Goal: Navigation & Orientation: Find specific page/section

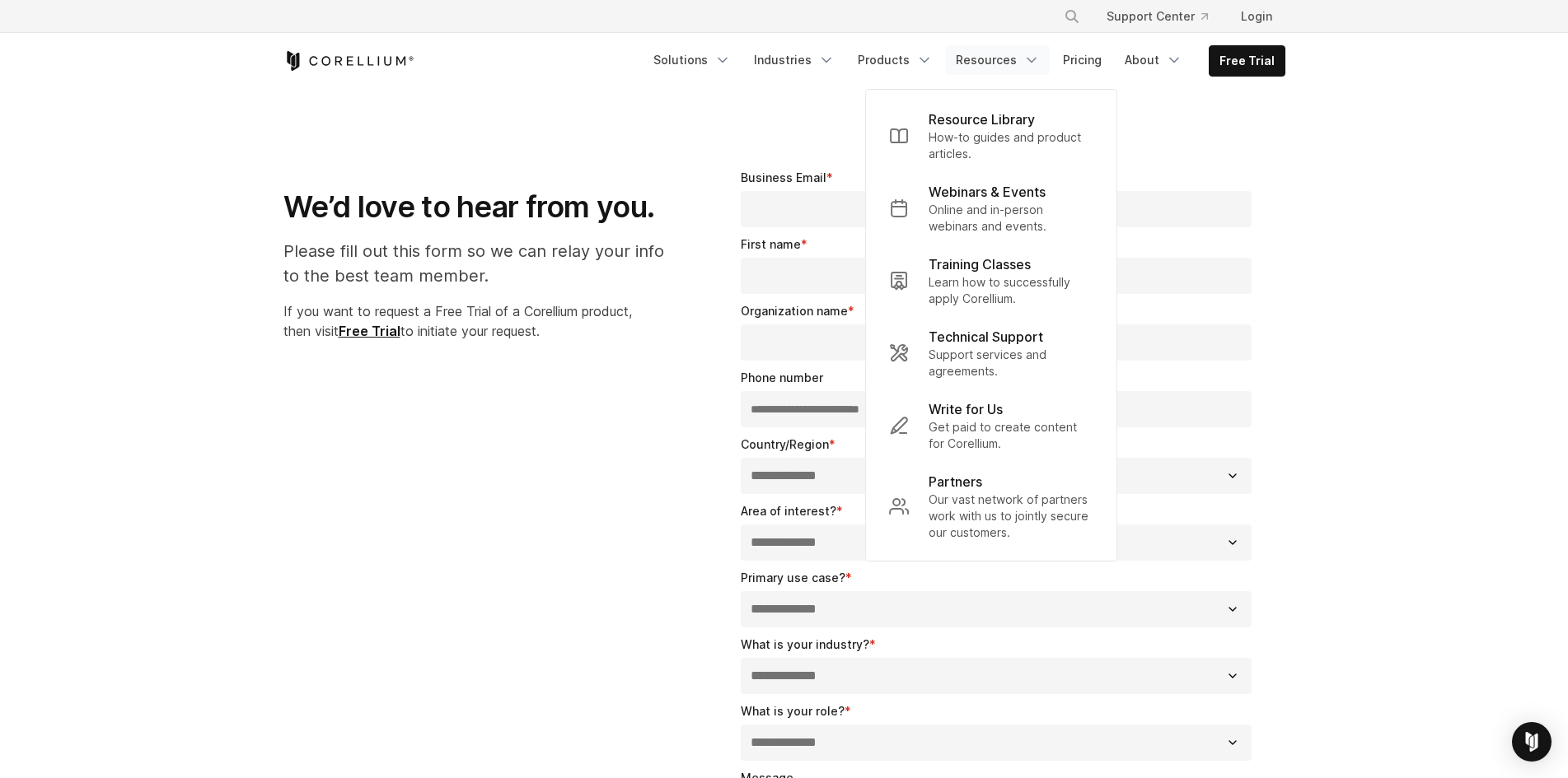
select select "**"
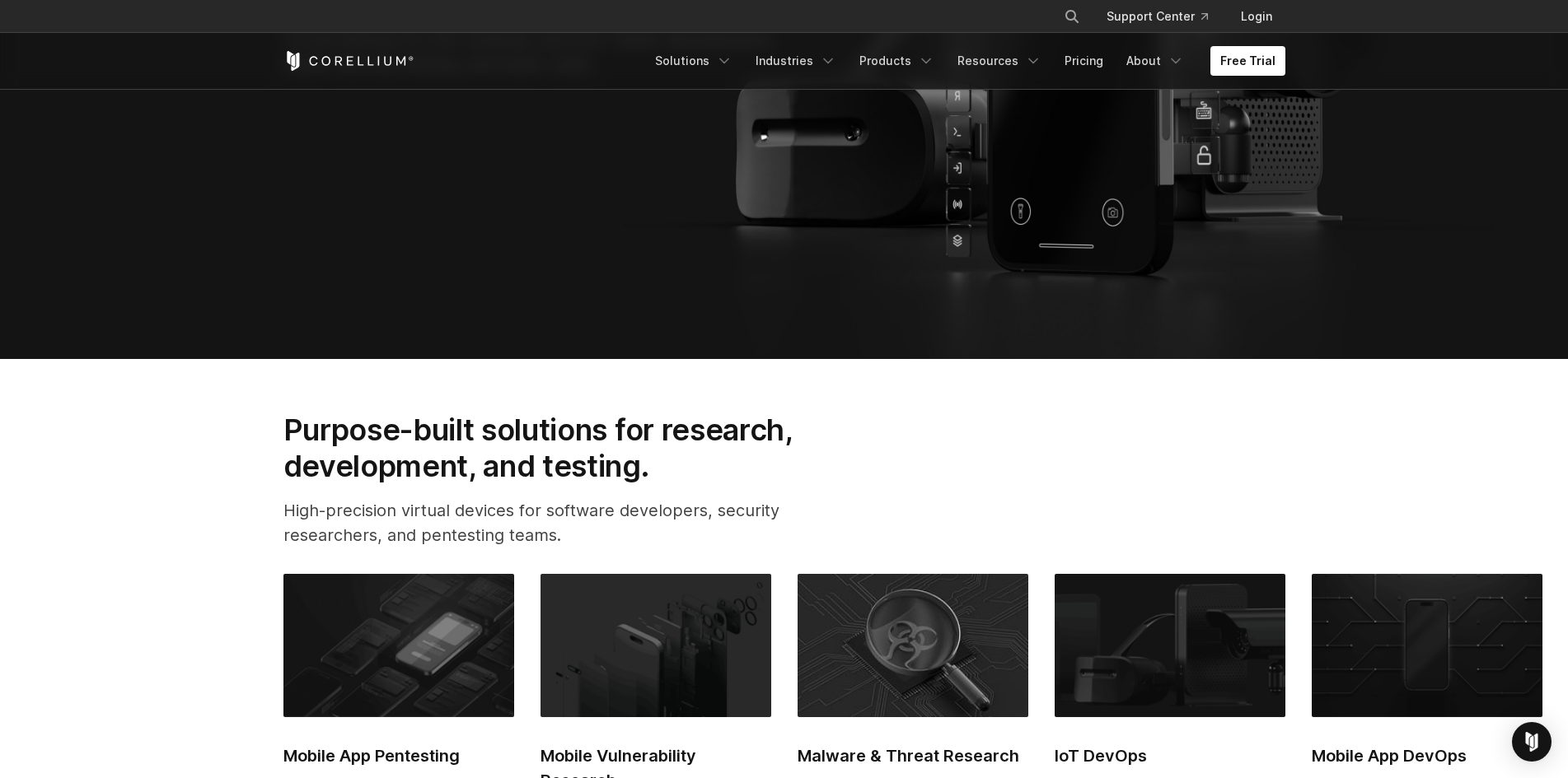
scroll to position [420, 0]
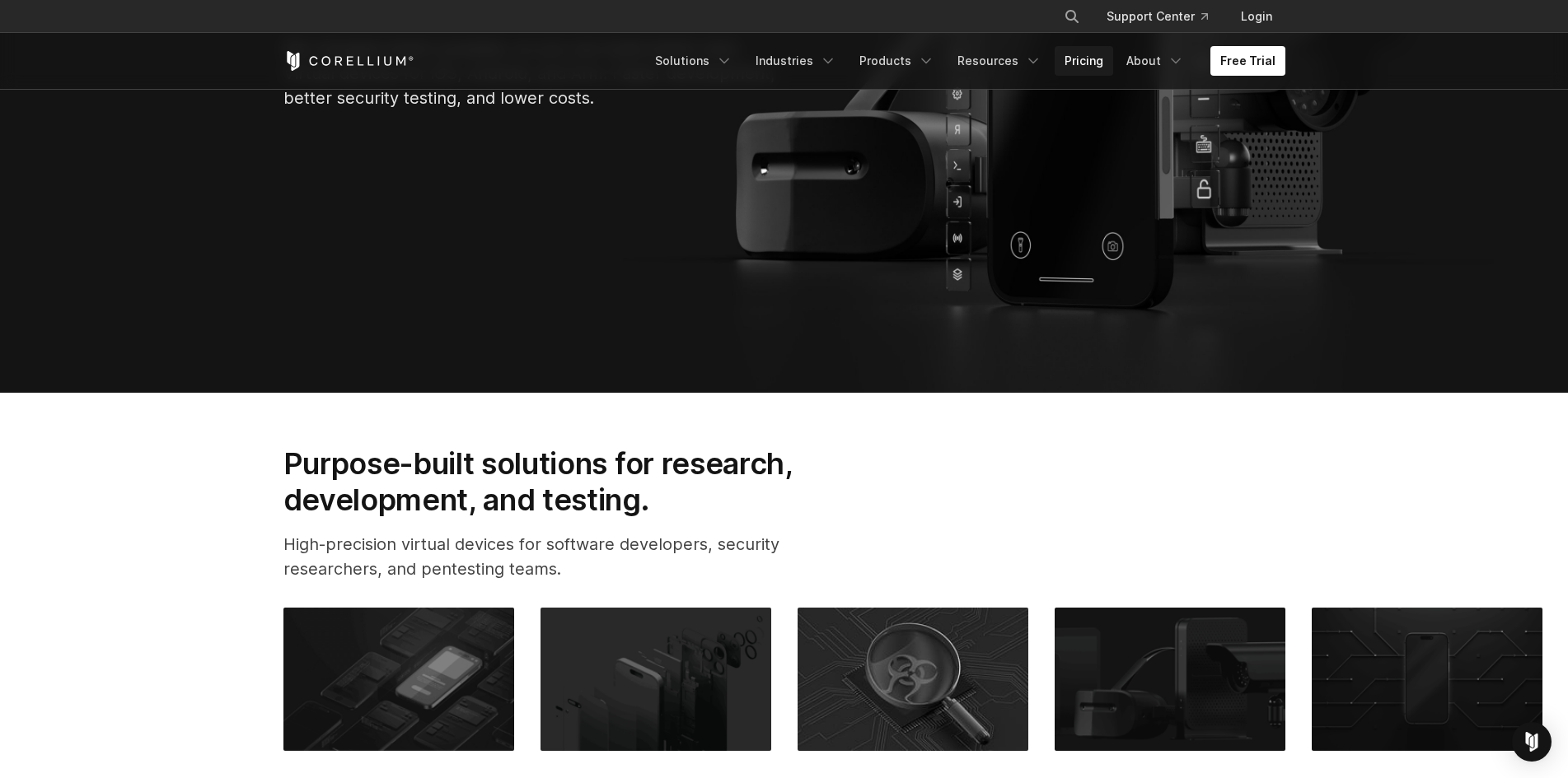
click at [1099, 58] on link "Pricing" at bounding box center [1084, 61] width 58 height 30
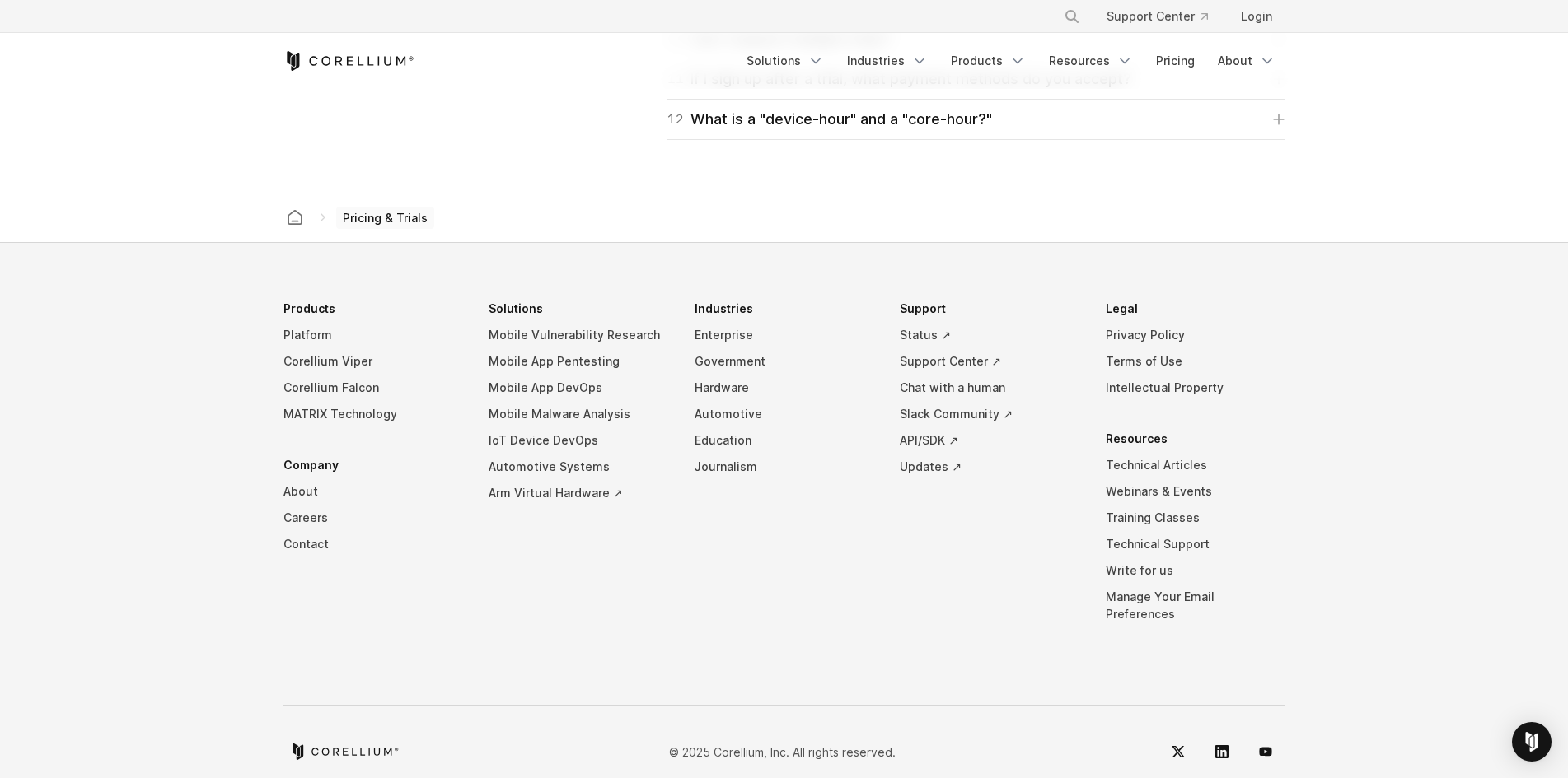
scroll to position [2834, 0]
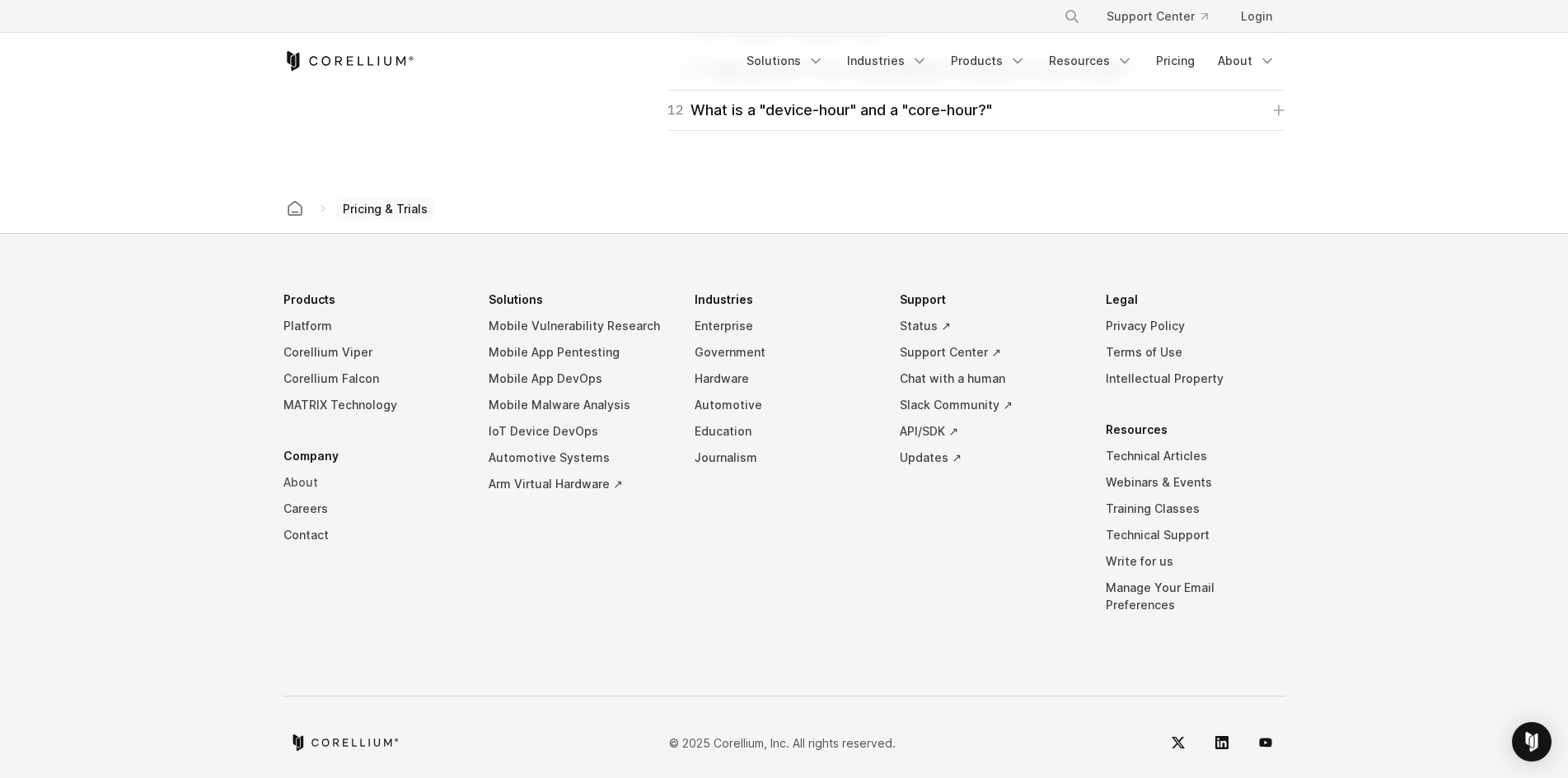
click at [308, 479] on link "About" at bounding box center [374, 482] width 180 height 27
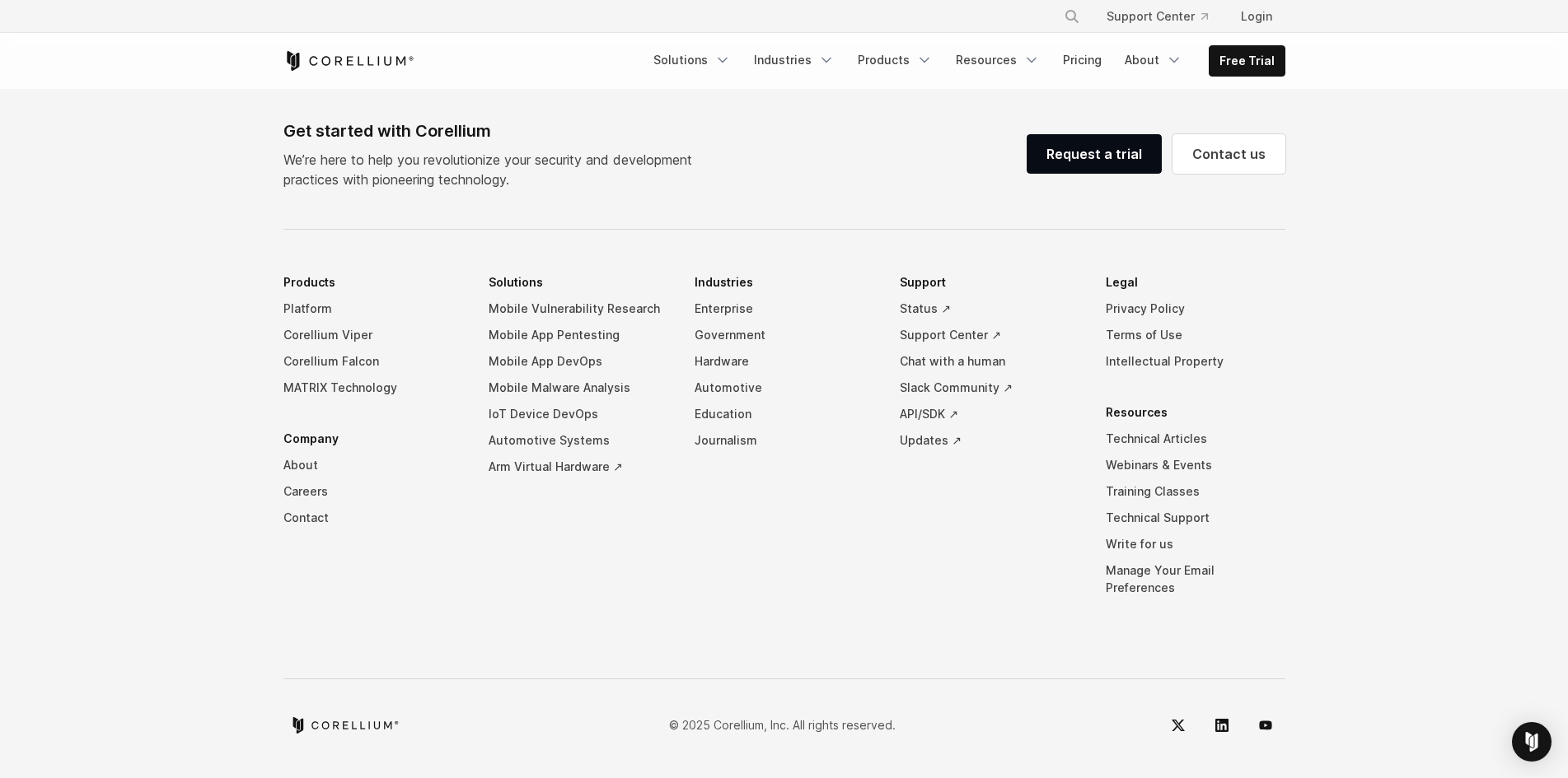
scroll to position [2604, 0]
click at [1215, 174] on link "Contact us" at bounding box center [1229, 154] width 113 height 39
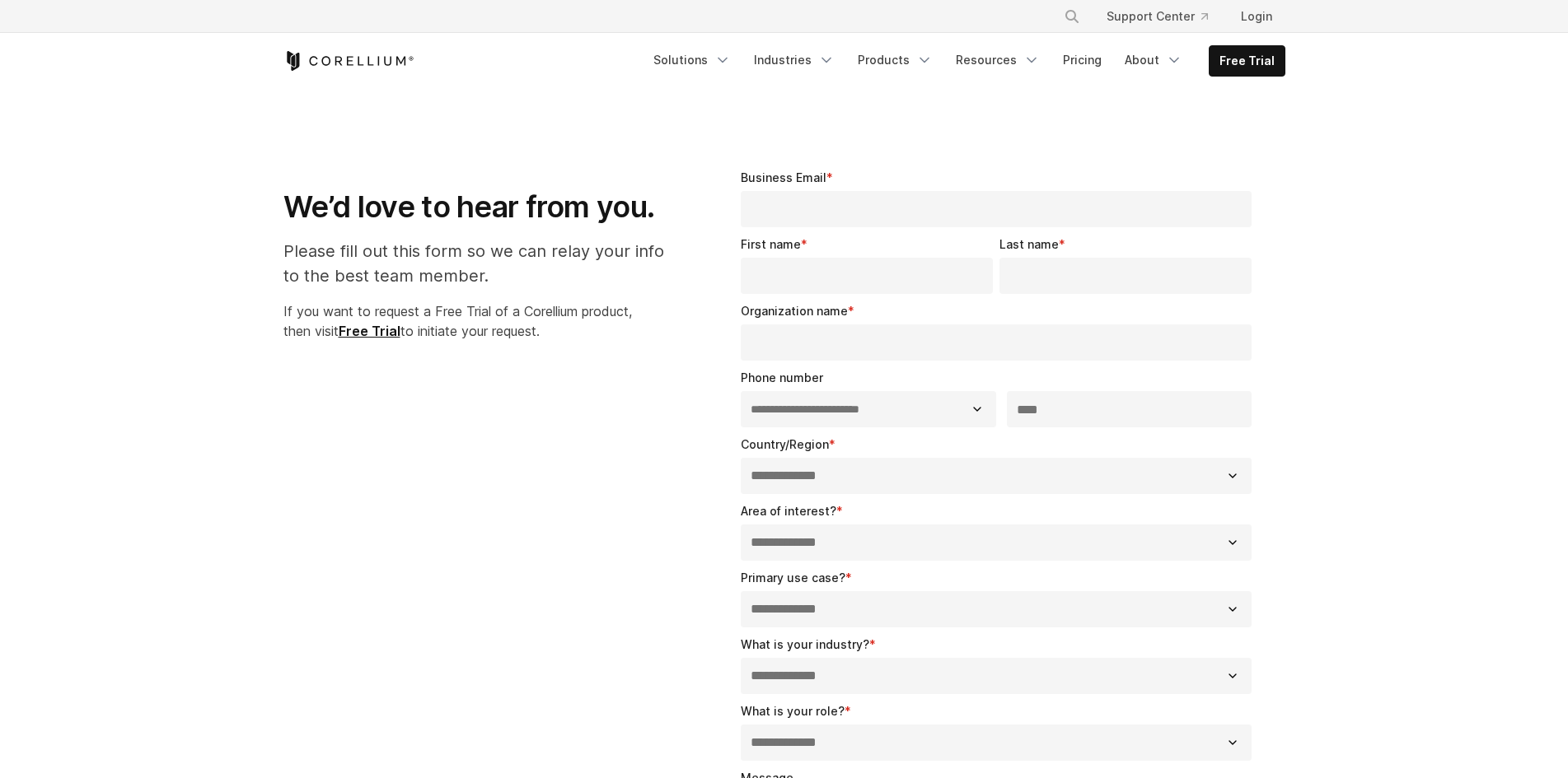
select select "**"
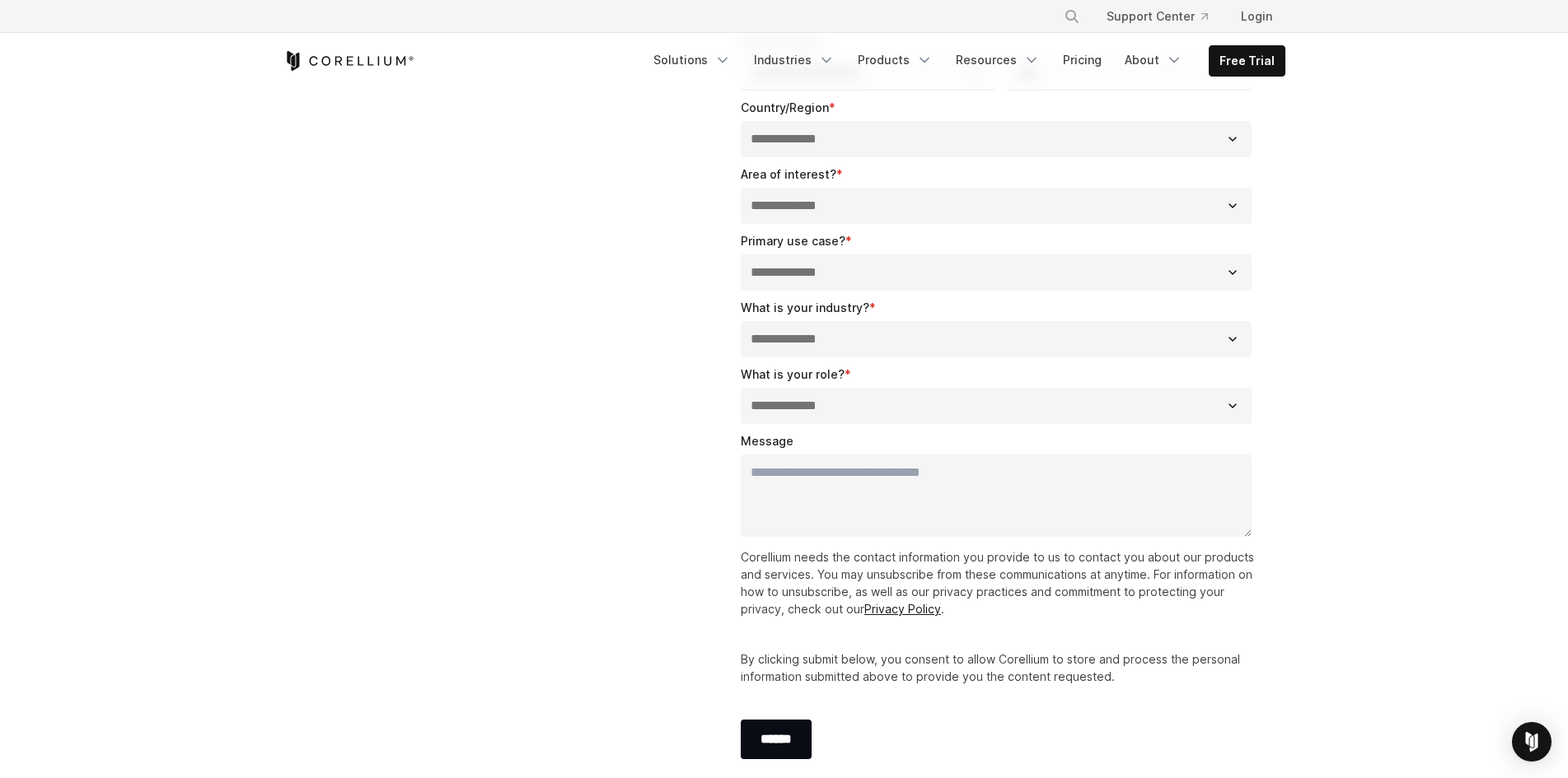
scroll to position [336, 0]
click at [891, 607] on link "Privacy Policy" at bounding box center [902, 610] width 76 height 14
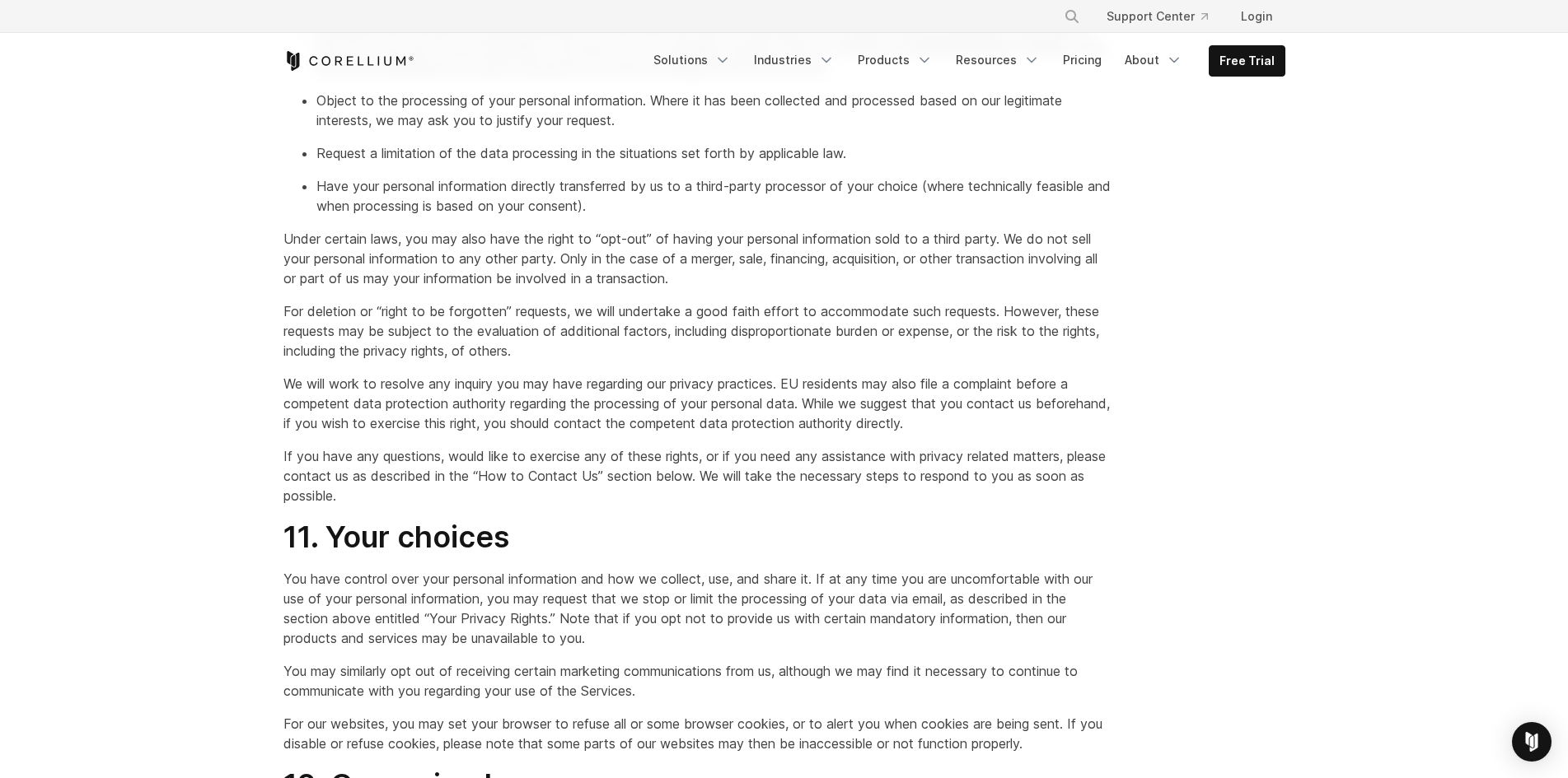
scroll to position [3621, 0]
